Goal: Check status: Check status

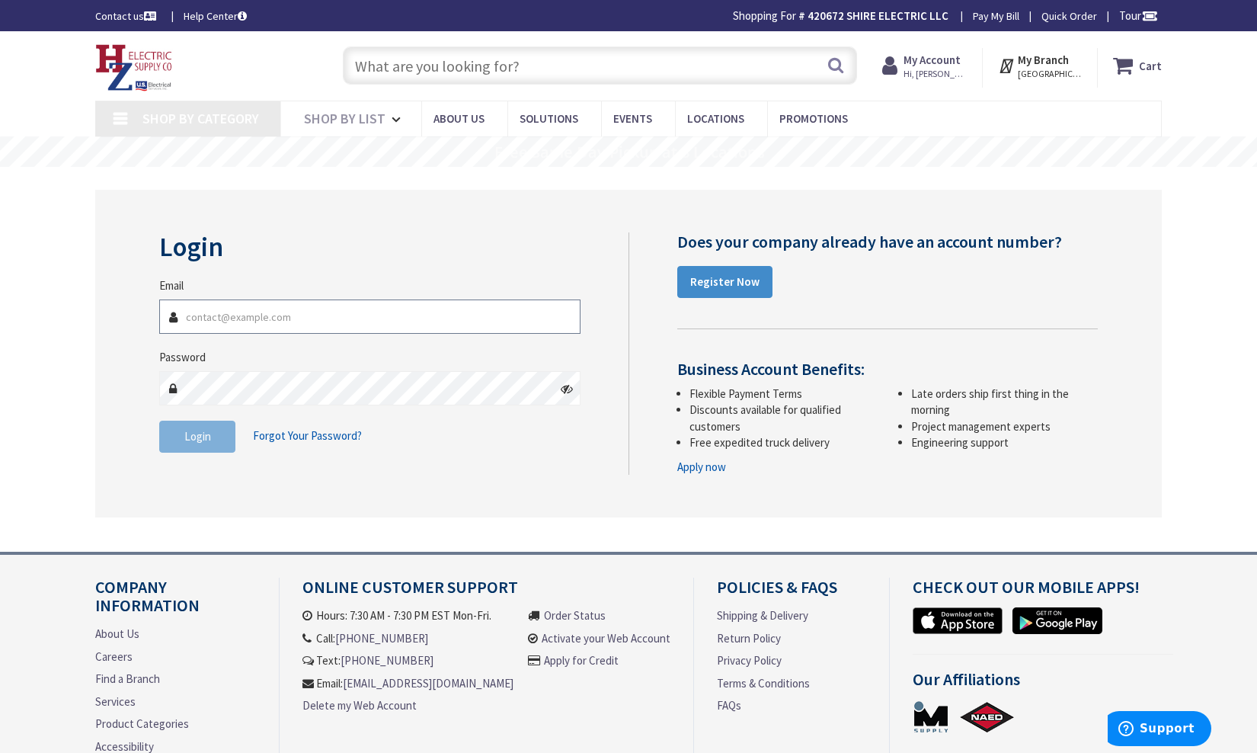
type input "tom@shireelectric.com"
click at [189, 441] on span "Login" at bounding box center [197, 436] width 27 height 14
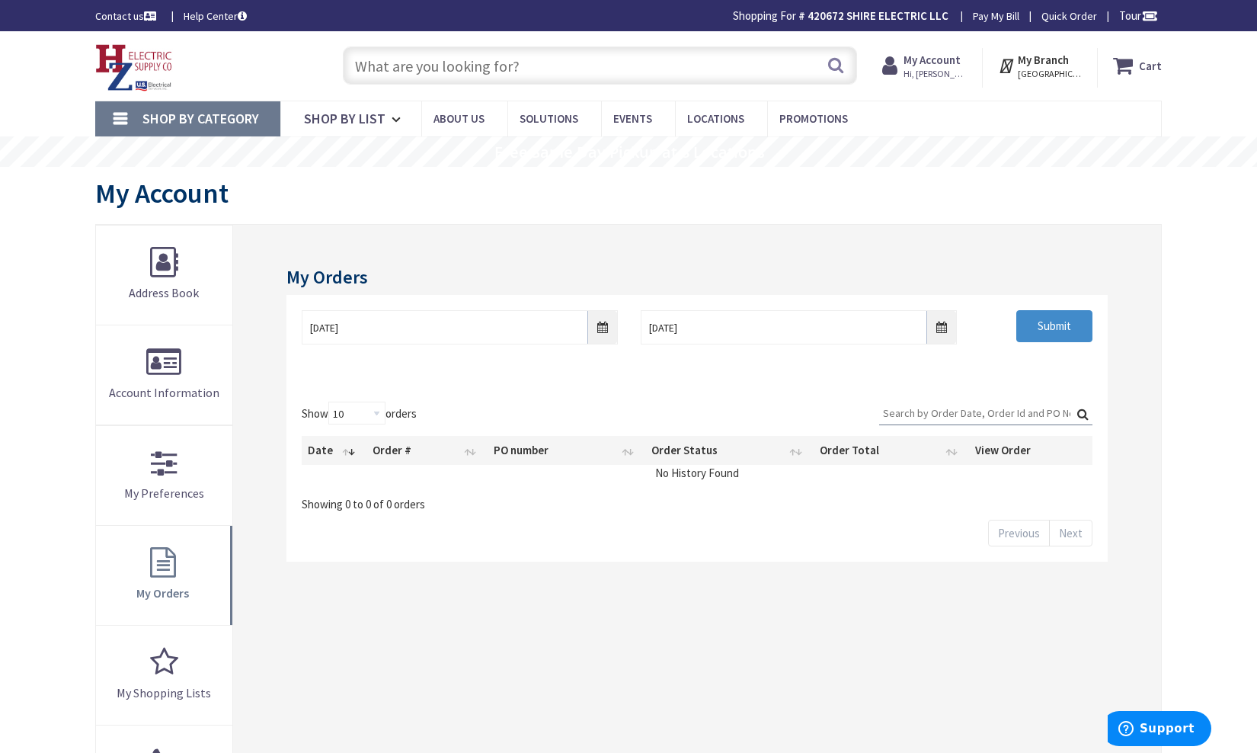
click at [977, 414] on input "Search:" at bounding box center [985, 413] width 213 height 23
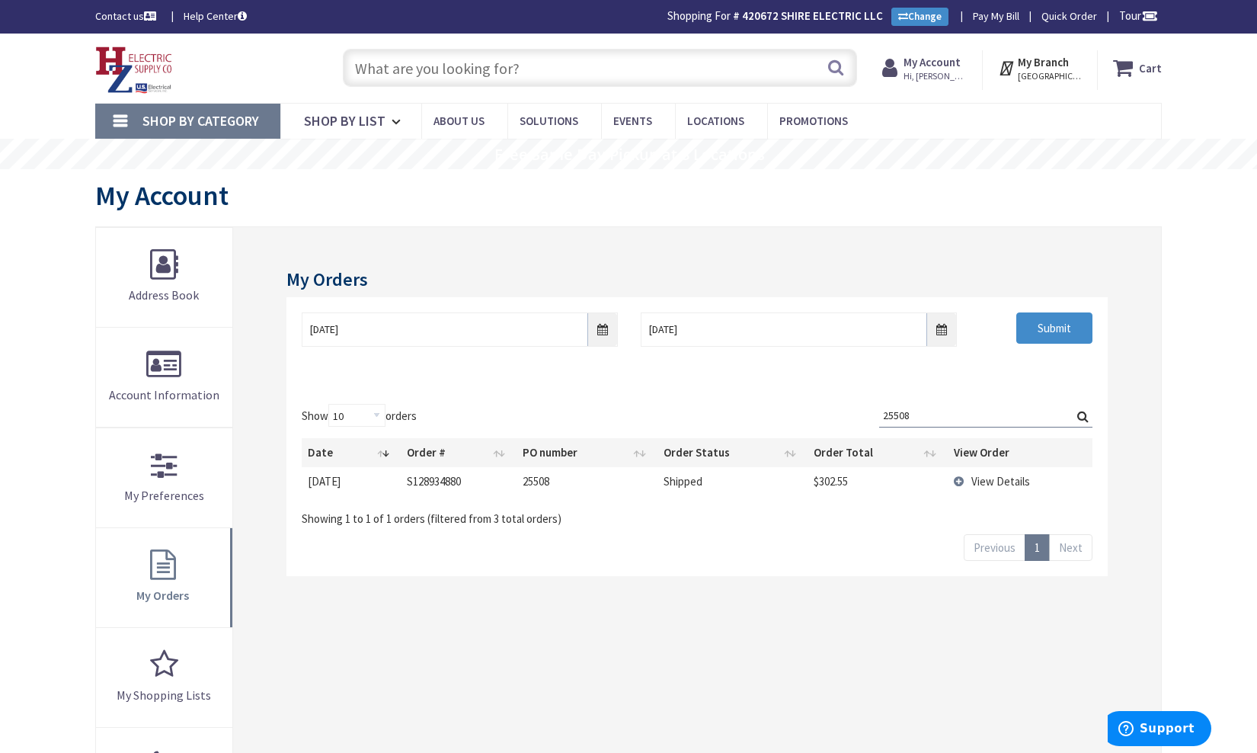
type input "25508"
click at [1003, 475] on span "View Details" at bounding box center [1000, 481] width 59 height 14
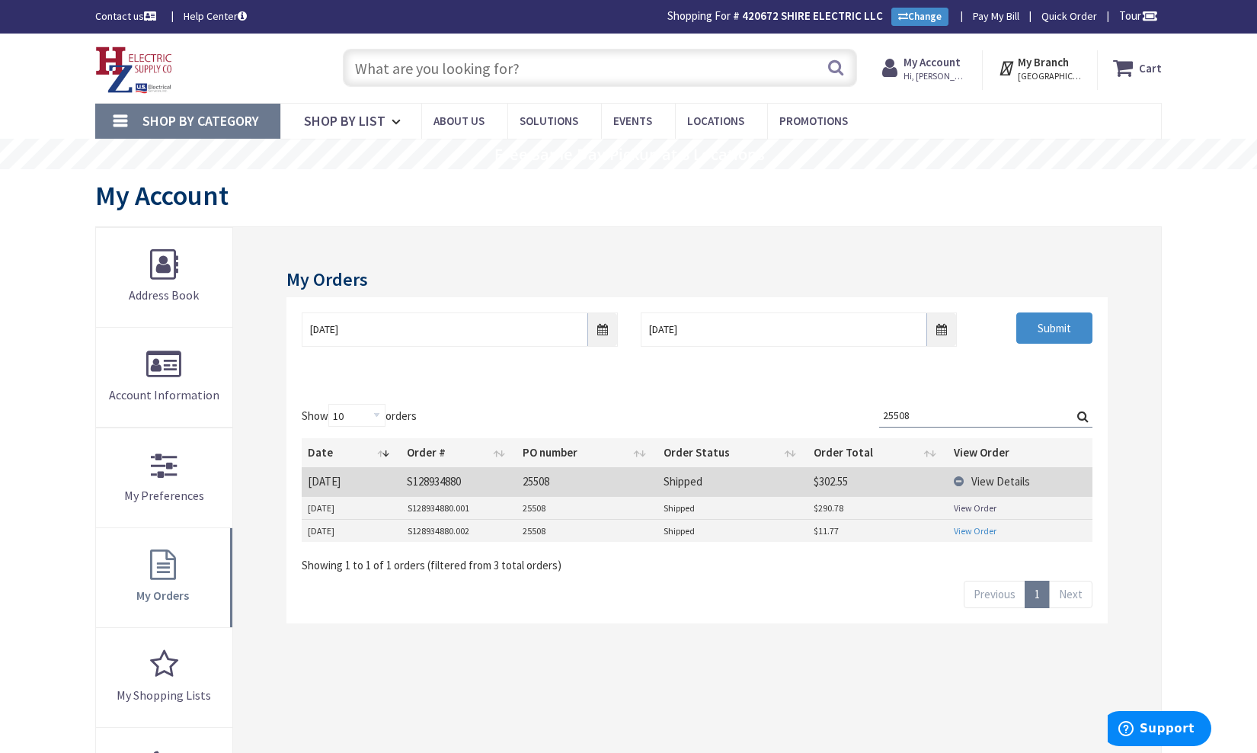
click at [982, 530] on link "View Order" at bounding box center [975, 530] width 43 height 13
click at [968, 506] on link "View Order" at bounding box center [975, 507] width 43 height 13
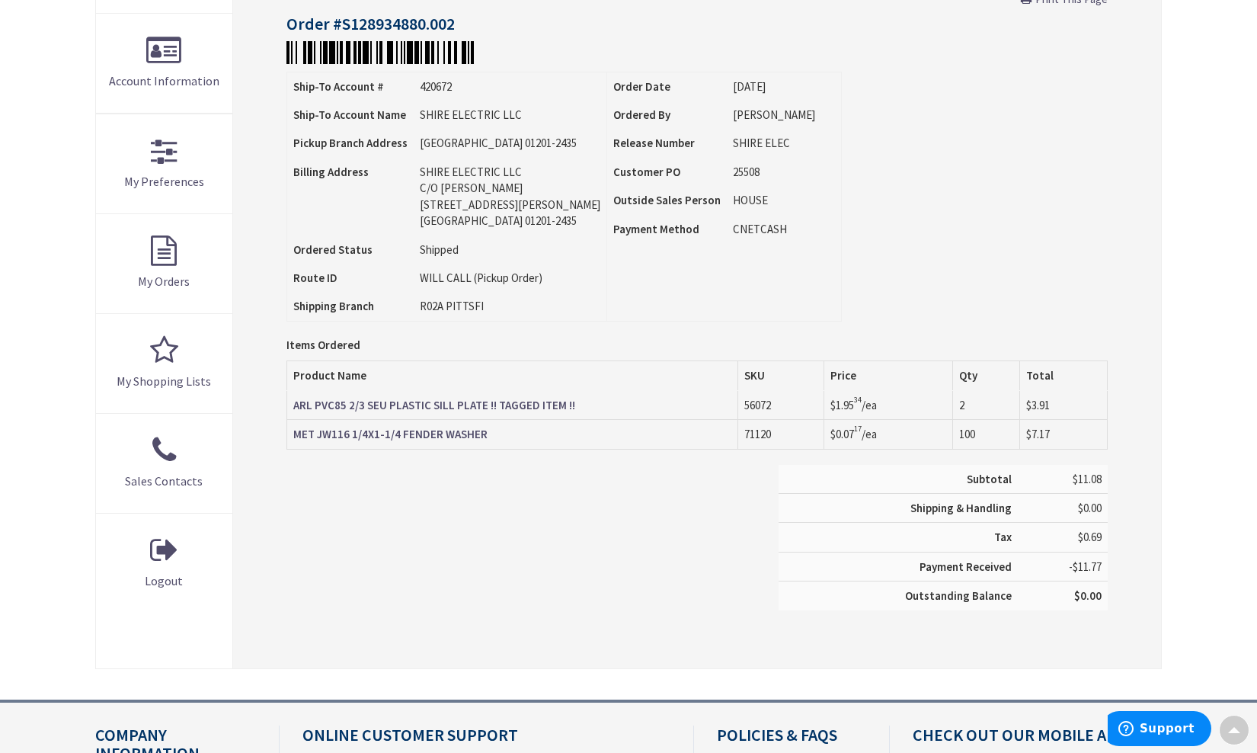
scroll to position [311, 0]
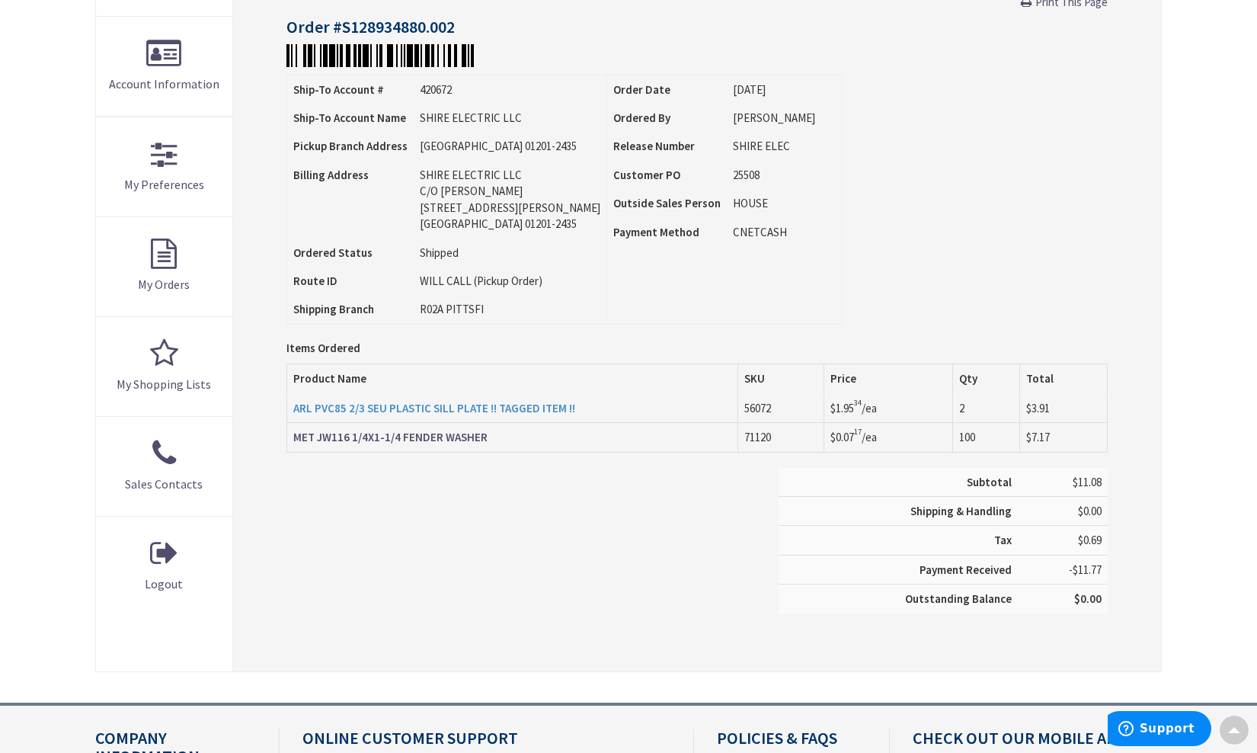
click at [504, 403] on strong "ARL PVC85 2/3 SEU PLASTIC SILL PLATE !! TAGGED ITEM !!" at bounding box center [434, 408] width 282 height 14
